Goal: Navigation & Orientation: Find specific page/section

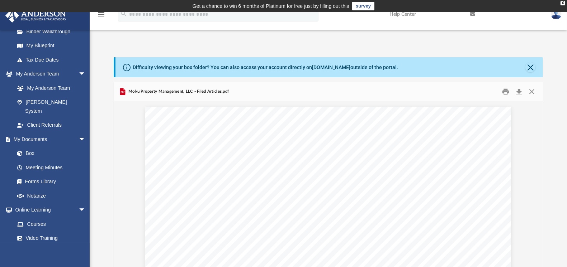
scroll to position [75, 0]
click at [533, 92] on button "Close" at bounding box center [531, 91] width 13 height 11
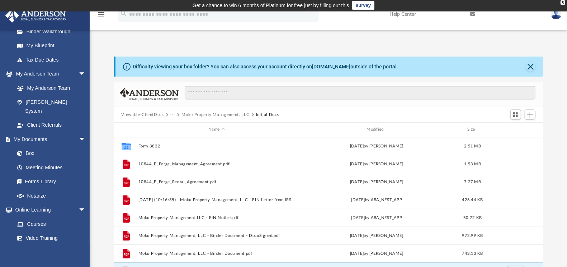
scroll to position [0, 0]
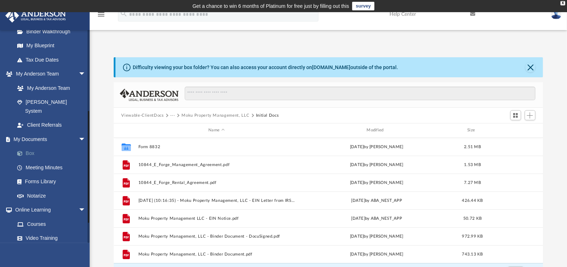
click at [30, 147] on link "Box" at bounding box center [53, 154] width 86 height 14
click at [143, 115] on button "Viewable-ClientDocs" at bounding box center [142, 116] width 42 height 6
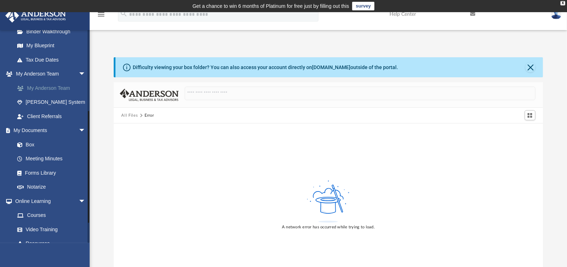
click at [43, 87] on link "My Anderson Team" at bounding box center [53, 88] width 86 height 14
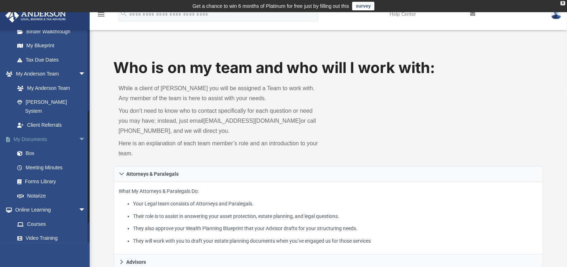
click at [78, 132] on span "arrow_drop_down" at bounding box center [85, 139] width 14 height 15
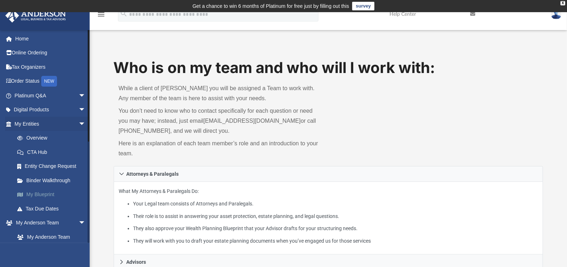
click at [45, 190] on link "My Blueprint" at bounding box center [53, 195] width 86 height 14
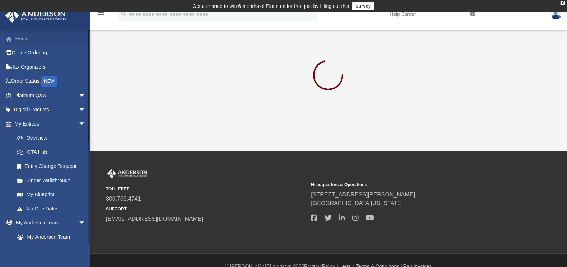
click at [23, 38] on link "Home" at bounding box center [50, 39] width 91 height 14
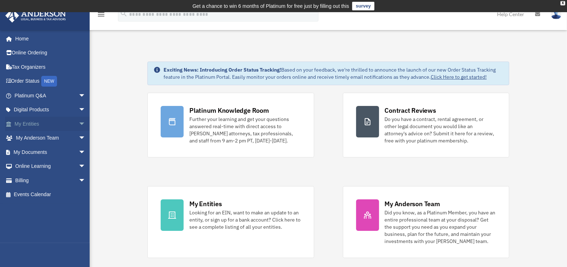
click at [78, 122] on span "arrow_drop_down" at bounding box center [85, 124] width 14 height 15
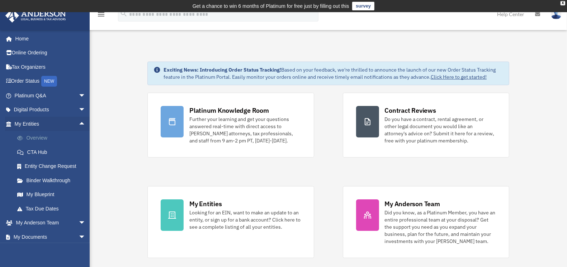
click at [38, 139] on link "Overview" at bounding box center [53, 138] width 86 height 14
